Goal: Check status: Check status

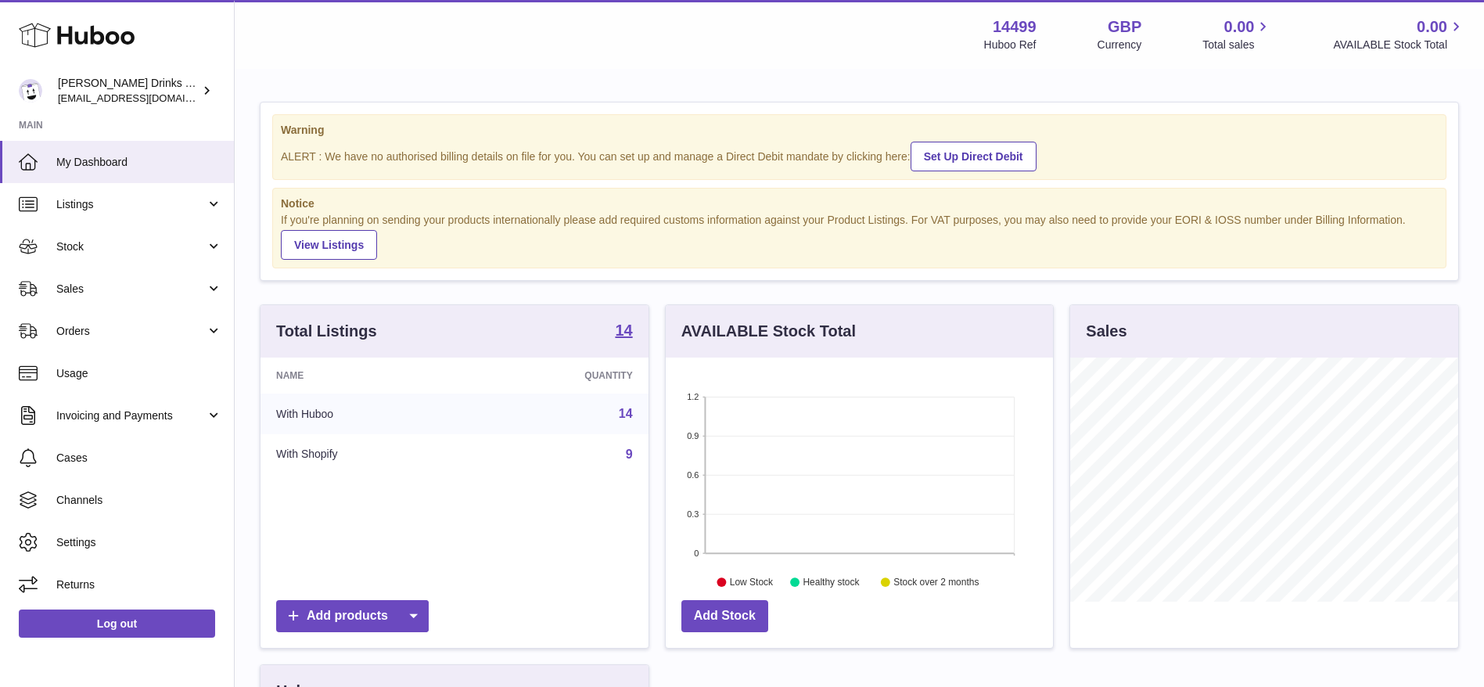
scroll to position [244, 387]
click at [164, 494] on span "Channels" at bounding box center [139, 500] width 166 height 15
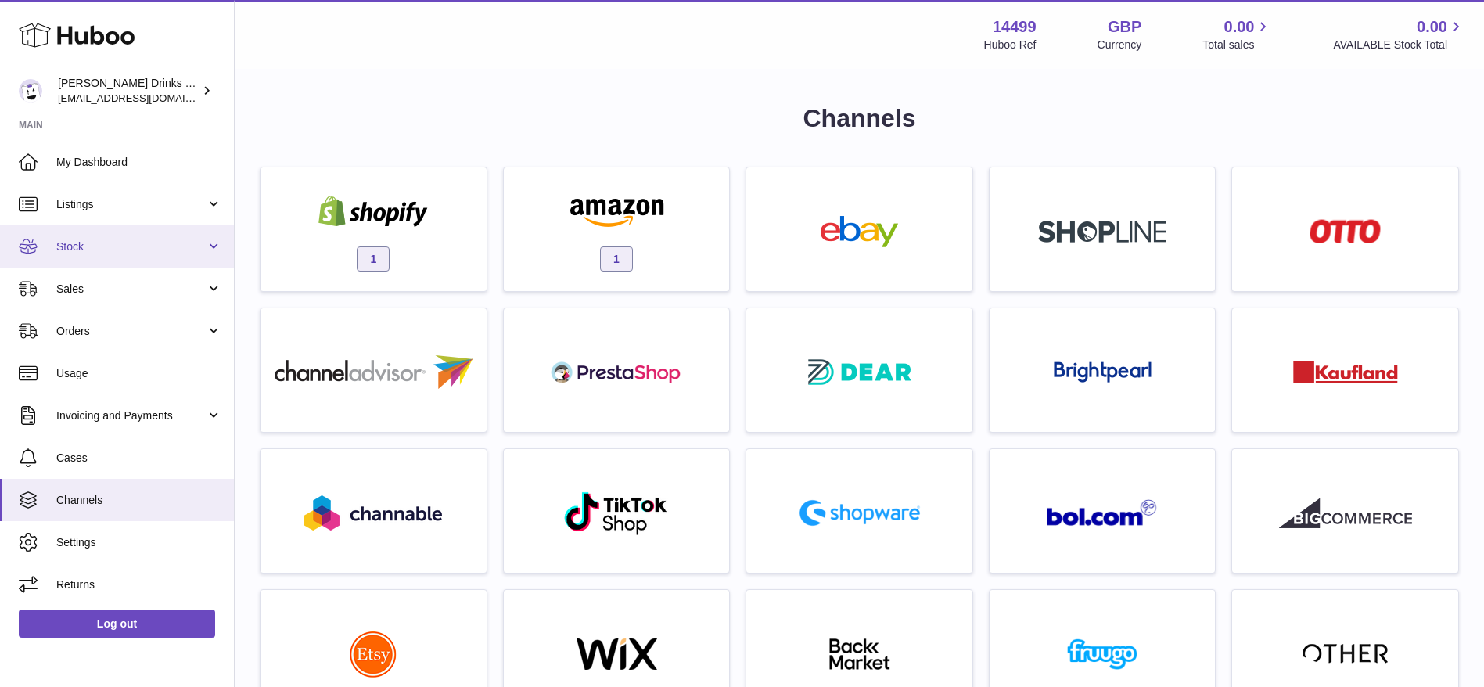
click at [143, 249] on span "Stock" at bounding box center [130, 246] width 149 height 15
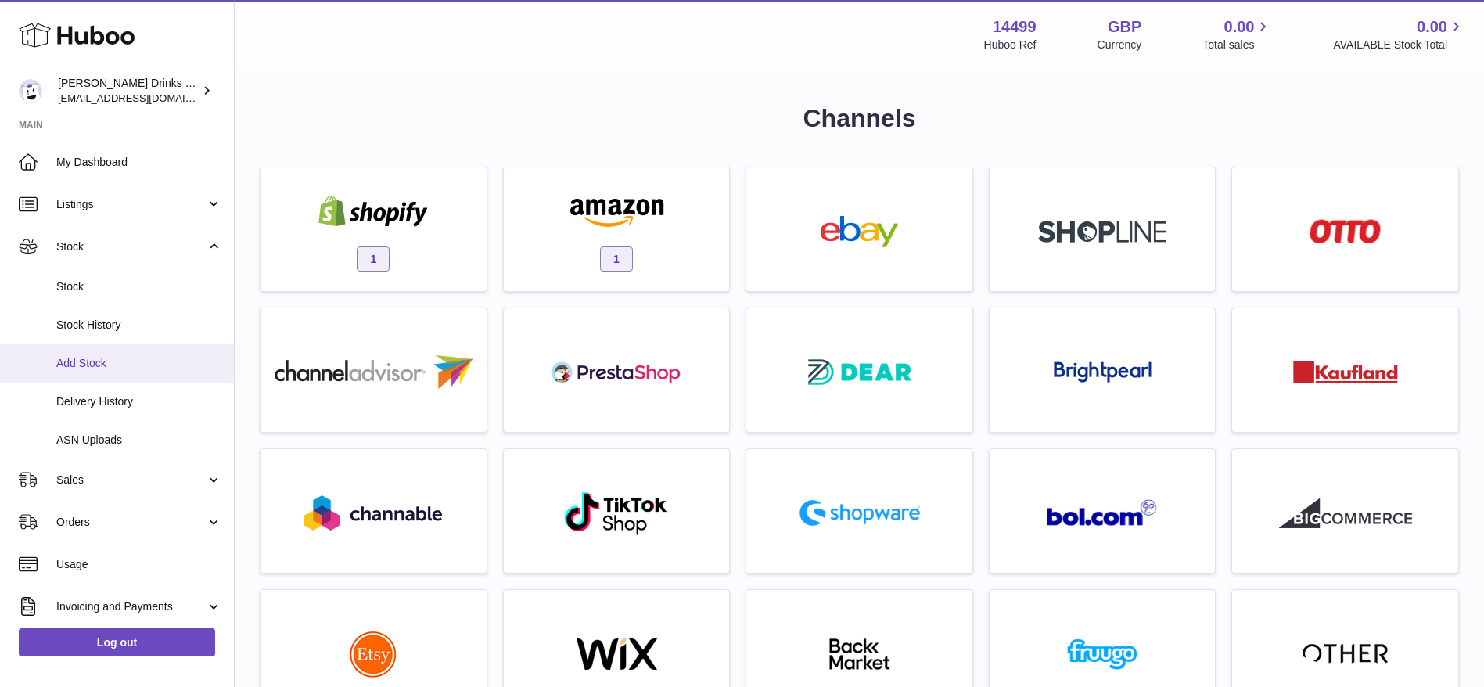
click at [138, 367] on span "Add Stock" at bounding box center [139, 363] width 166 height 15
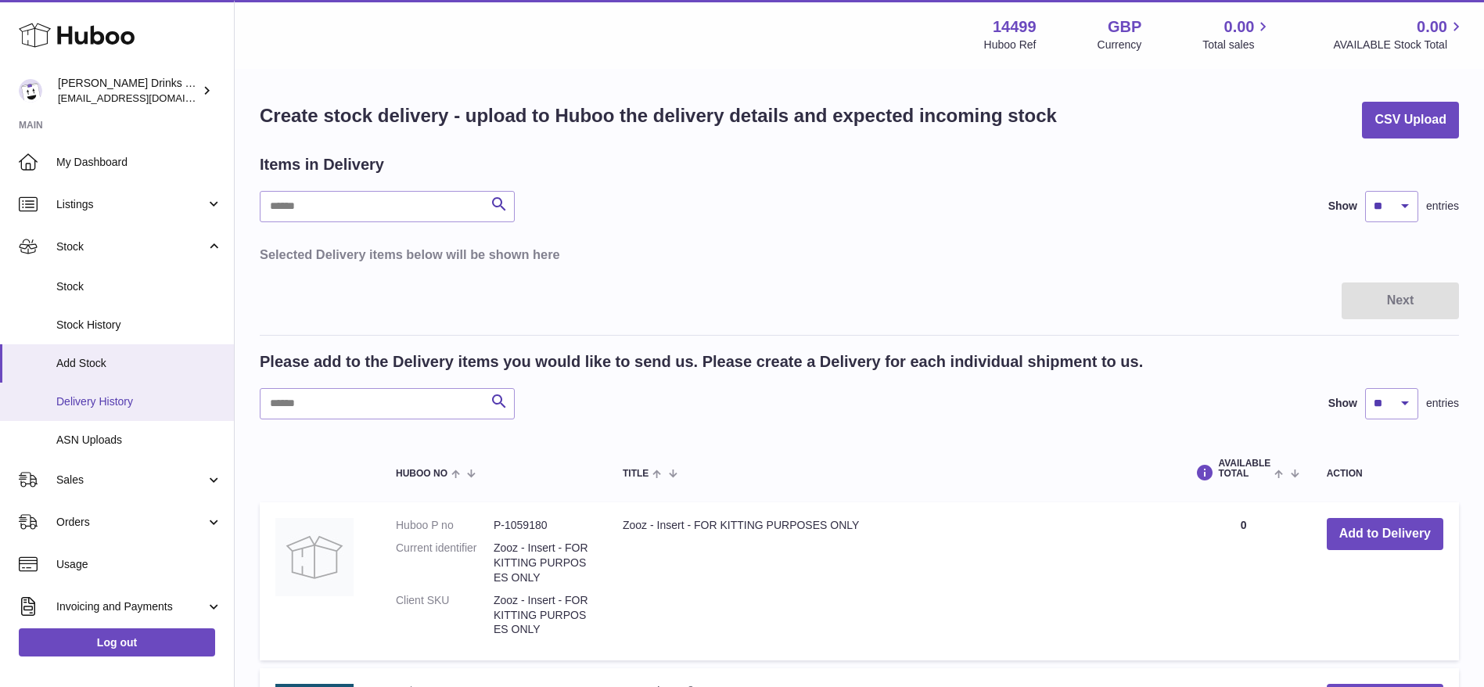
click at [110, 407] on span "Delivery History" at bounding box center [139, 401] width 166 height 15
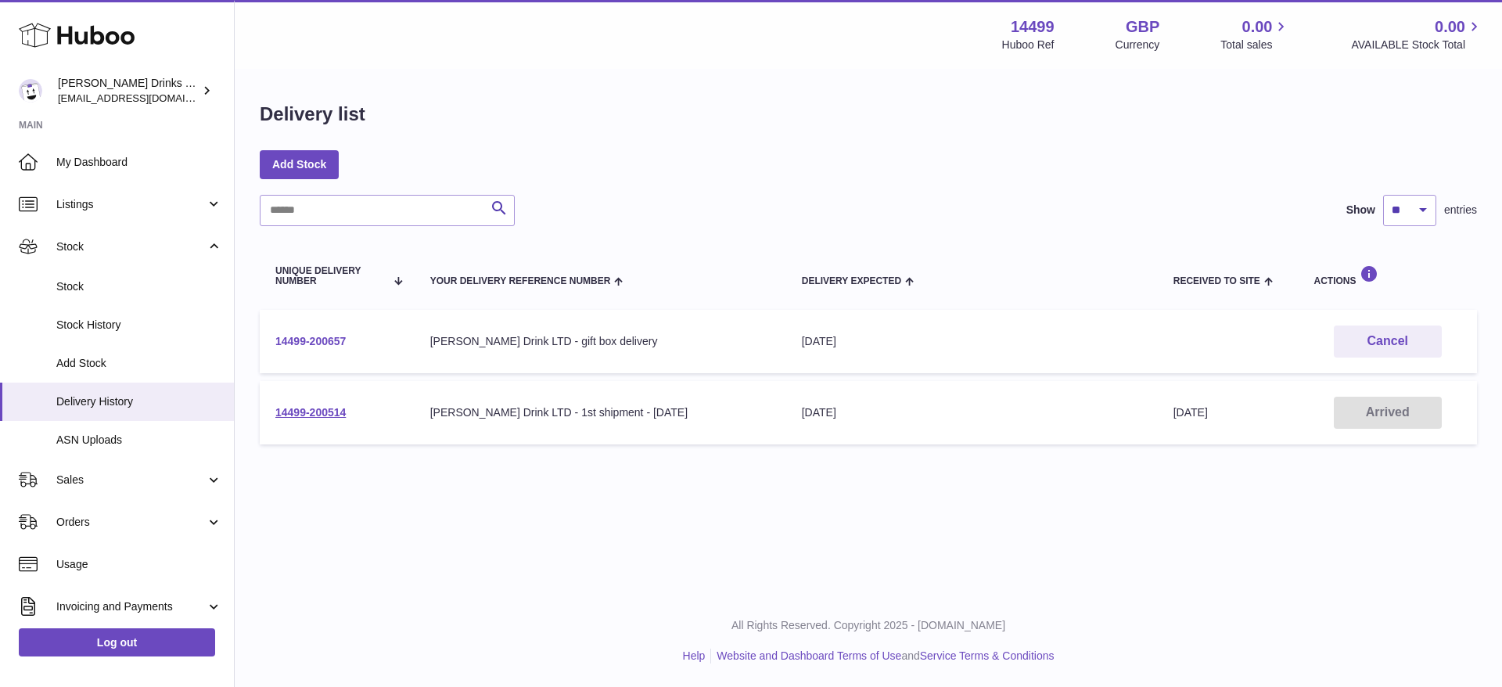
click at [312, 343] on link "14499-200657" at bounding box center [310, 341] width 70 height 13
click at [307, 397] on td "14499-200514" at bounding box center [337, 412] width 155 height 63
click at [309, 410] on link "14499-200514" at bounding box center [310, 412] width 70 height 13
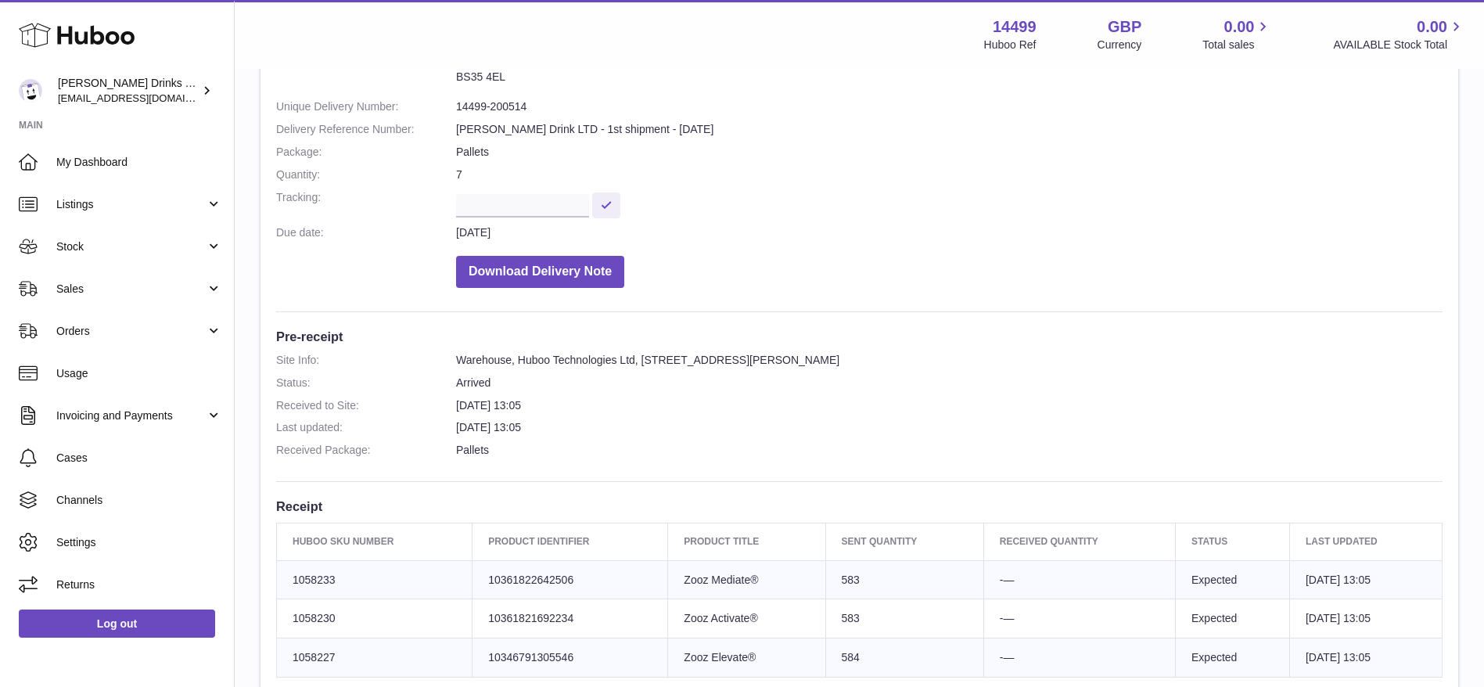
scroll to position [162, 0]
